Goal: Information Seeking & Learning: Learn about a topic

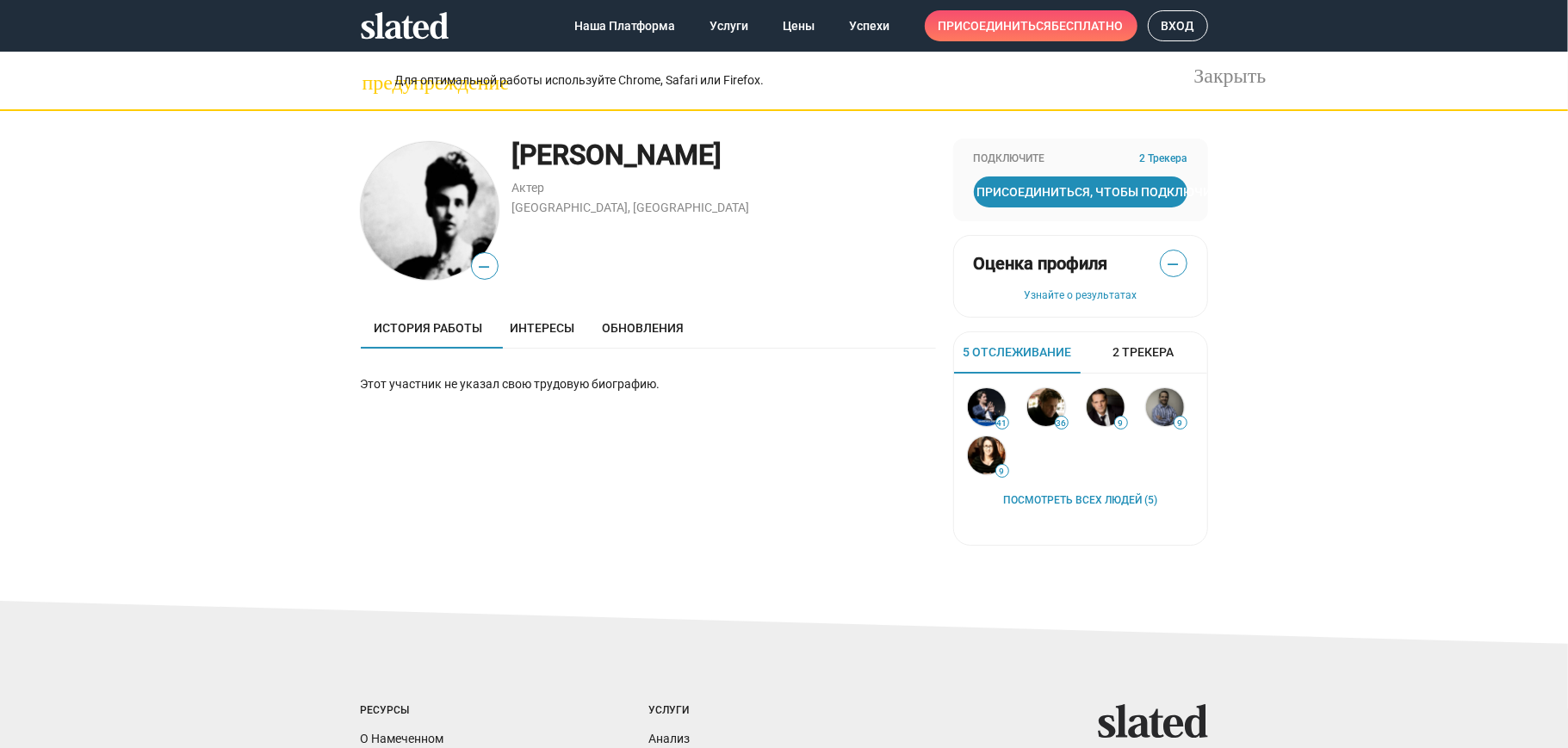
click at [801, 239] on div "[PERSON_NAME] Актер Москва, [GEOGRAPHIC_DATA]" at bounding box center [724, 212] width 424 height 145
click at [628, 326] on span "Обновления" at bounding box center [644, 328] width 82 height 13
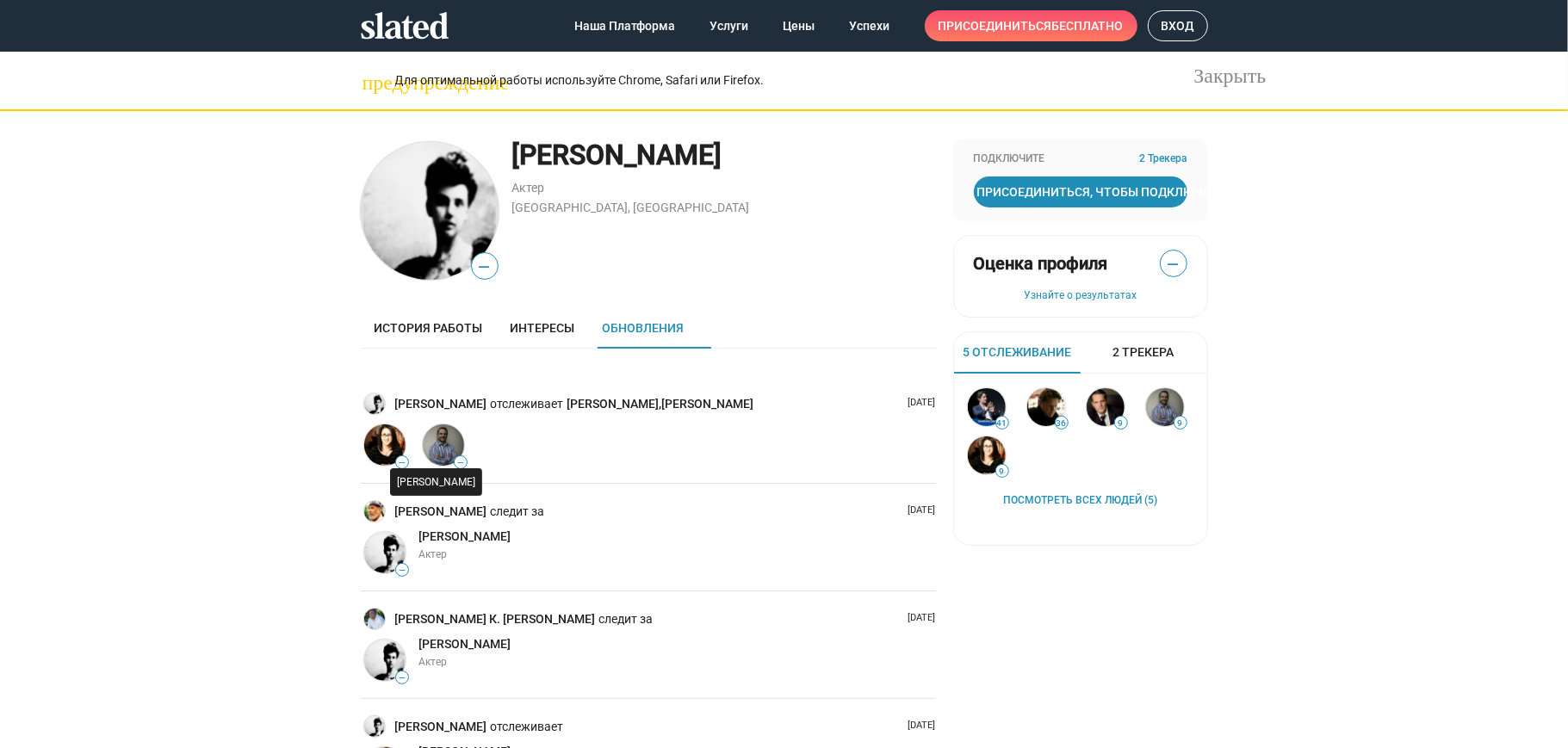
click at [434, 438] on img at bounding box center [443, 445] width 41 height 41
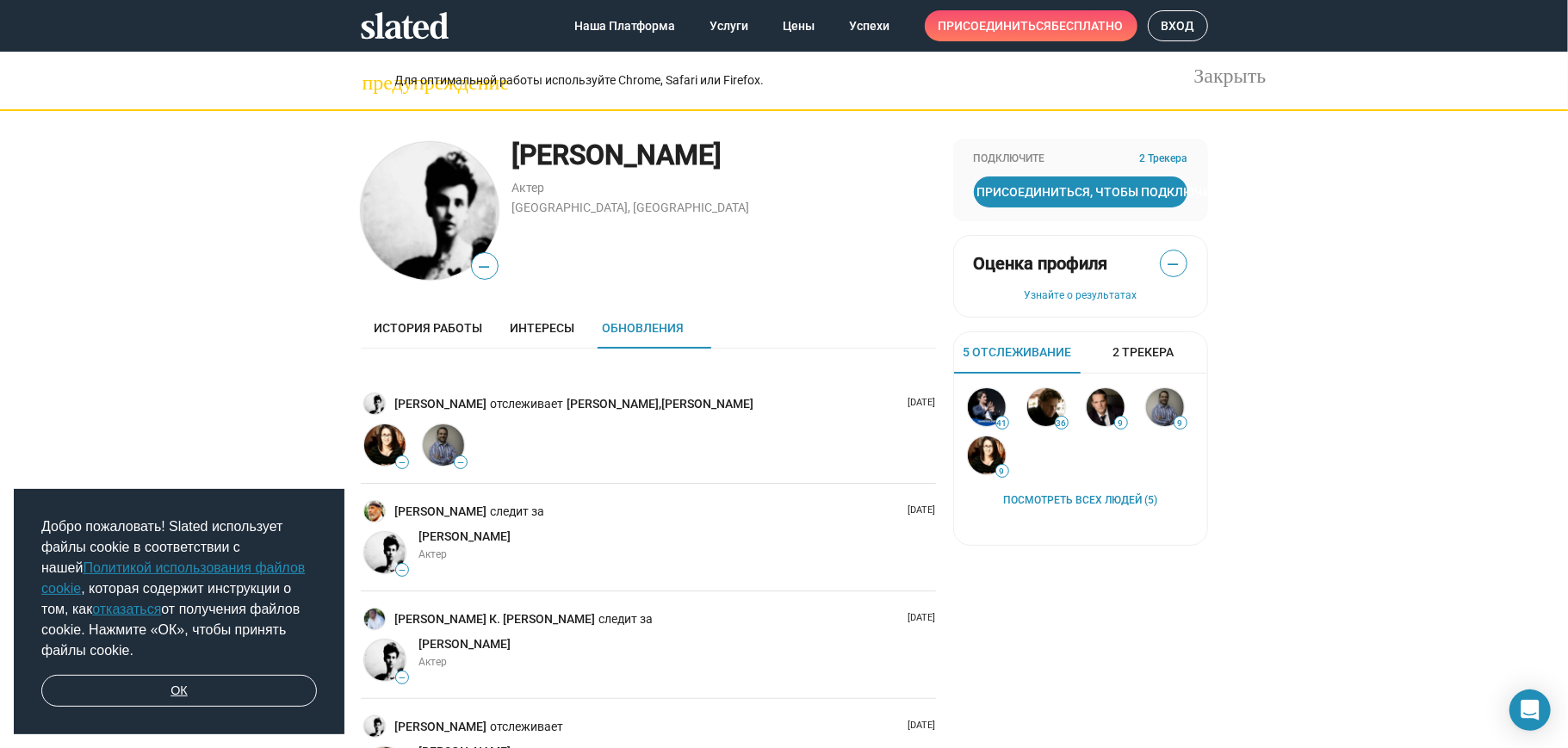
click at [180, 693] on link "ОК" at bounding box center [178, 692] width 275 height 32
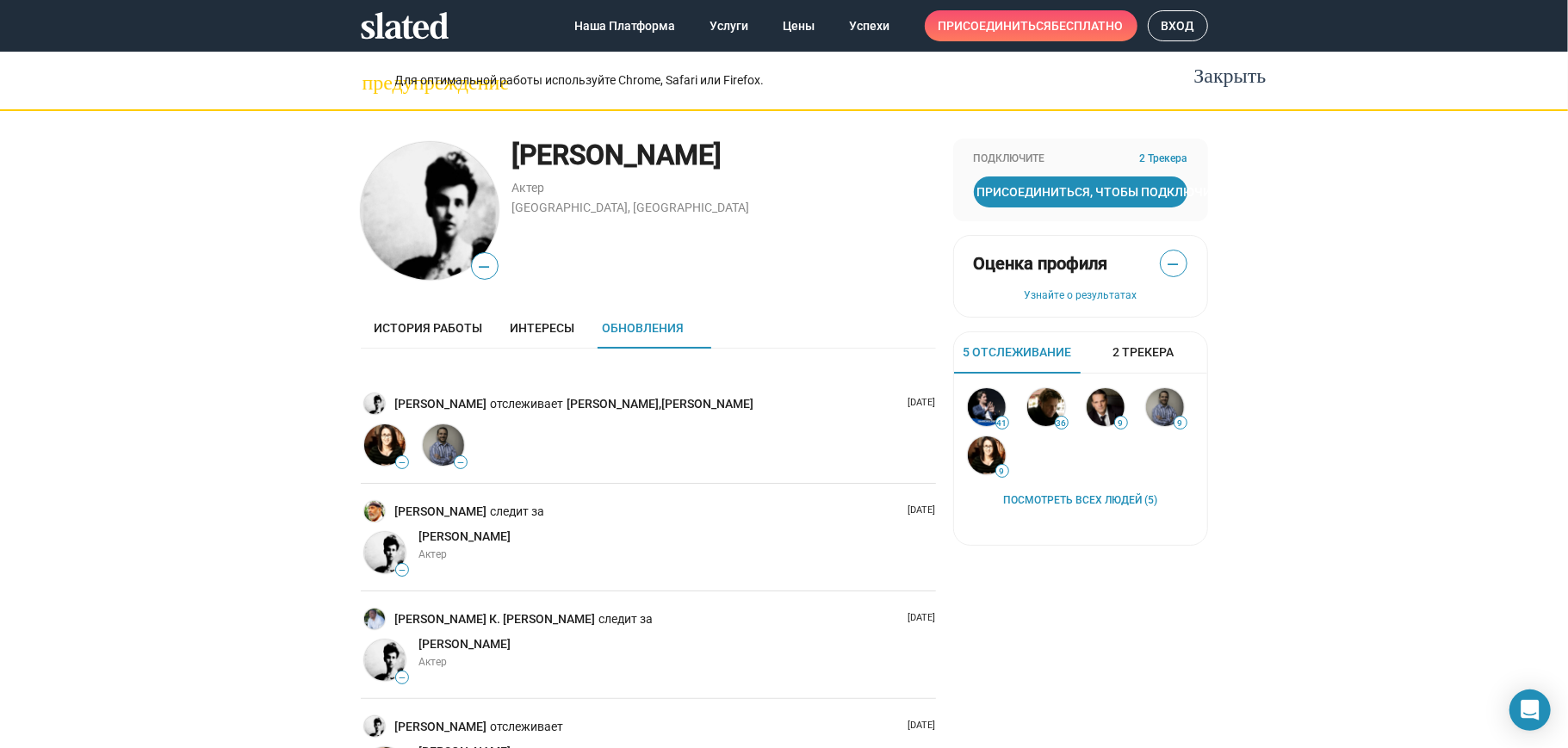
click at [1199, 60] on button "Закрыть" at bounding box center [1204, 72] width 34 height 34
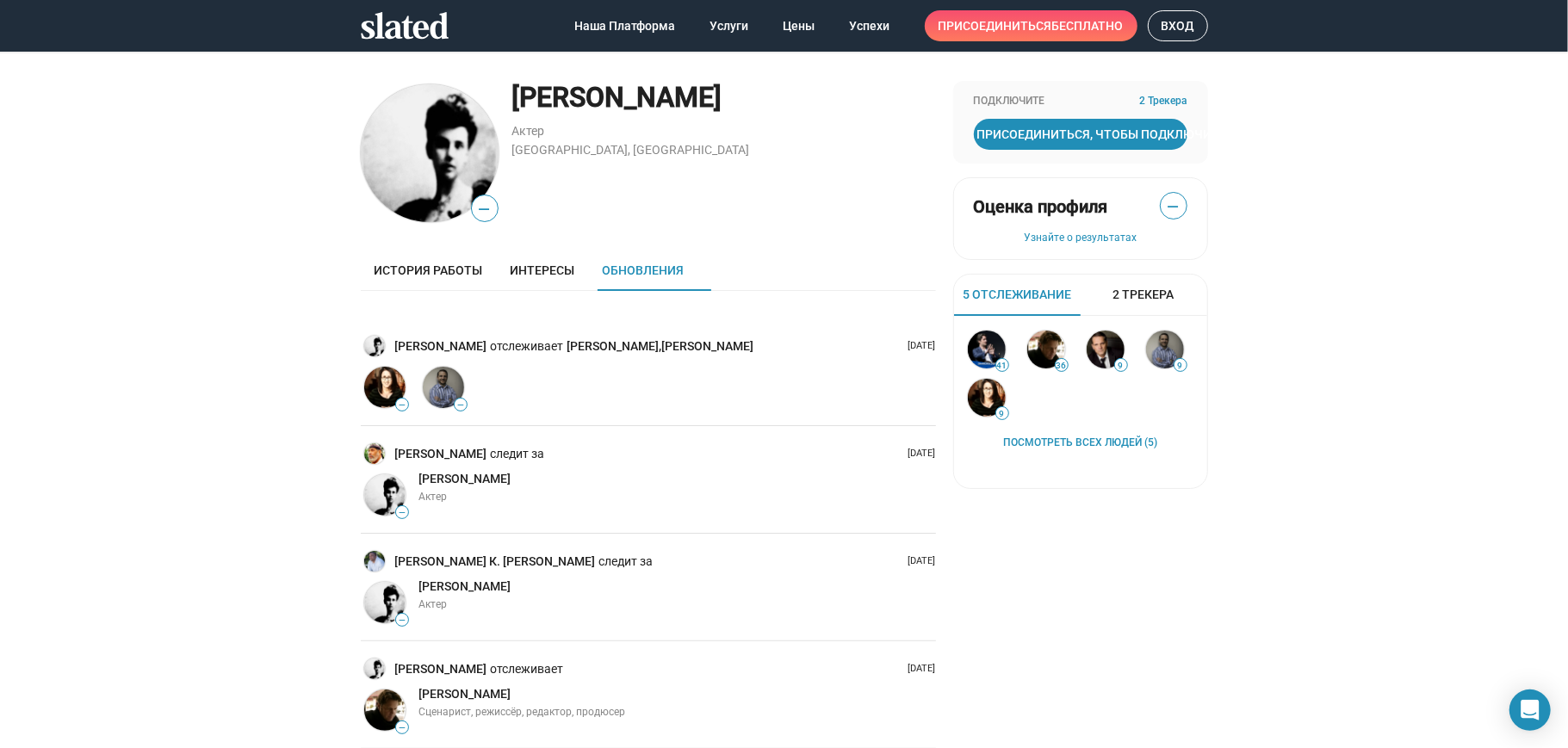
click at [1199, 60] on button "Закрыть" at bounding box center [1204, 44] width 34 height 34
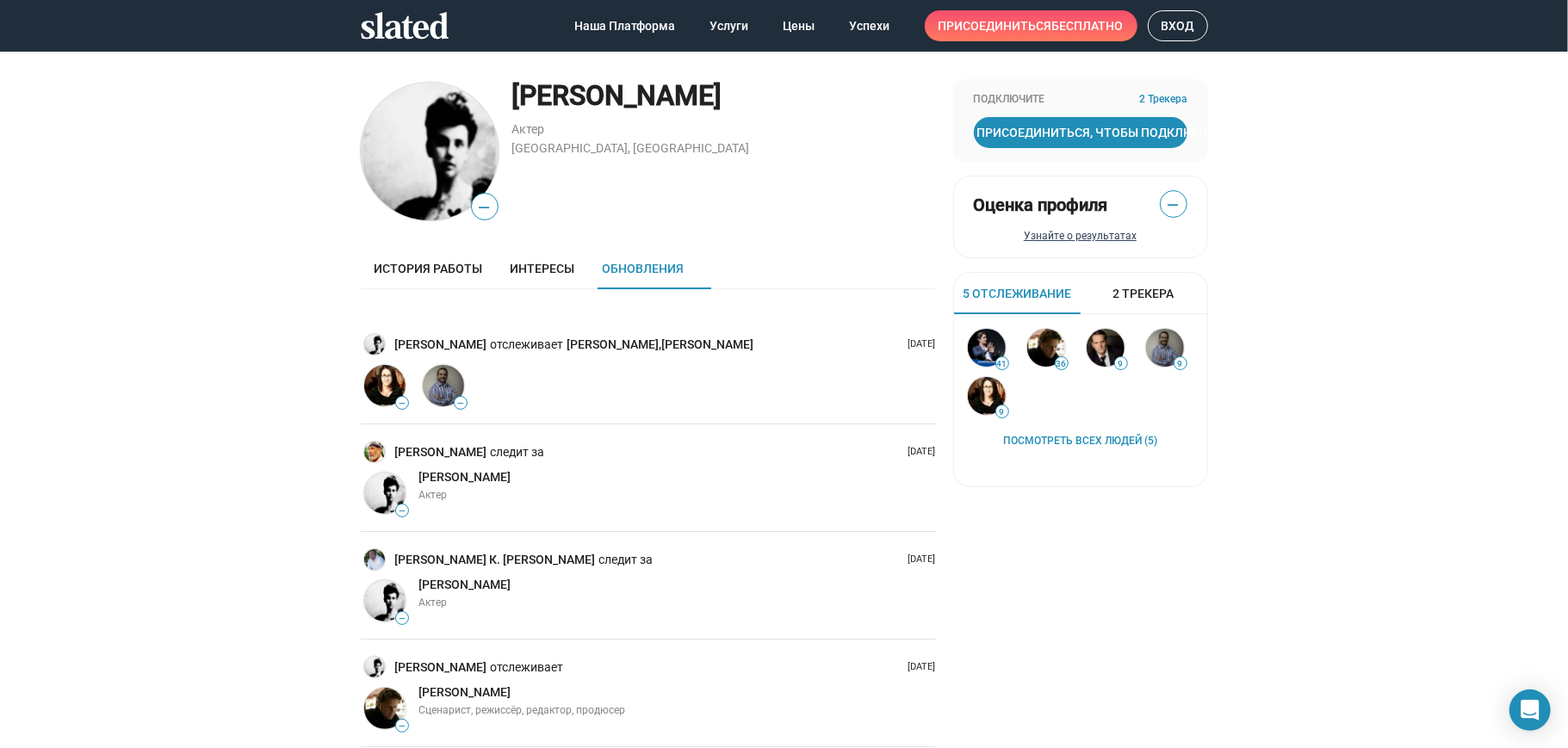
click at [1052, 237] on button "Узнайте о результатах" at bounding box center [1080, 236] width 213 height 13
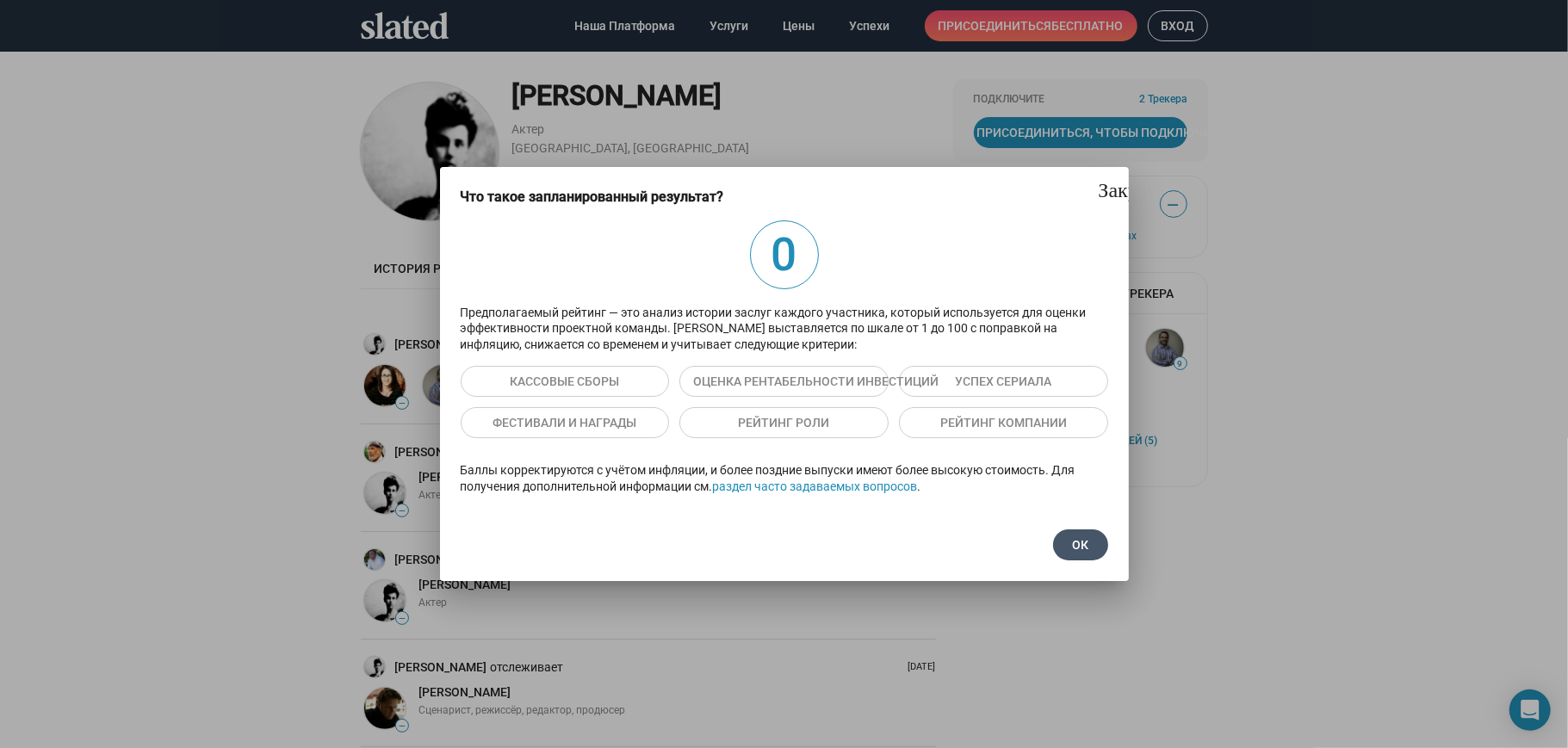
click at [1075, 535] on span "ОК" at bounding box center [1080, 545] width 28 height 31
